Goal: Navigation & Orientation: Understand site structure

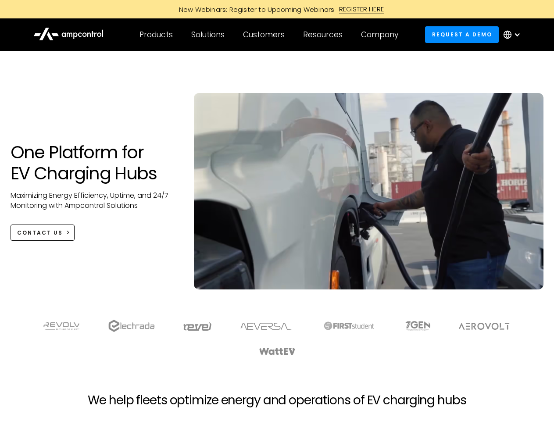
click at [270, 35] on div "Customers" at bounding box center [264, 35] width 42 height 10
click at [156, 35] on div "Products" at bounding box center [155, 35] width 33 height 10
click at [208, 35] on div "Solutions" at bounding box center [207, 35] width 33 height 10
click at [265, 35] on div "Customers" at bounding box center [264, 35] width 42 height 10
click at [324, 35] on div "Resources" at bounding box center [322, 35] width 39 height 10
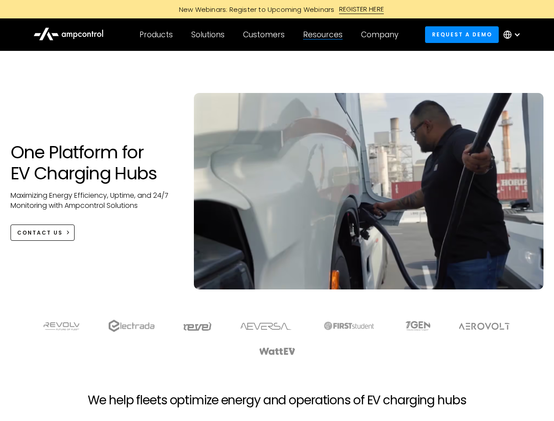
click at [382, 35] on div "Company" at bounding box center [379, 35] width 37 height 10
click at [514, 35] on div at bounding box center [516, 34] width 7 height 7
